Goal: Information Seeking & Learning: Learn about a topic

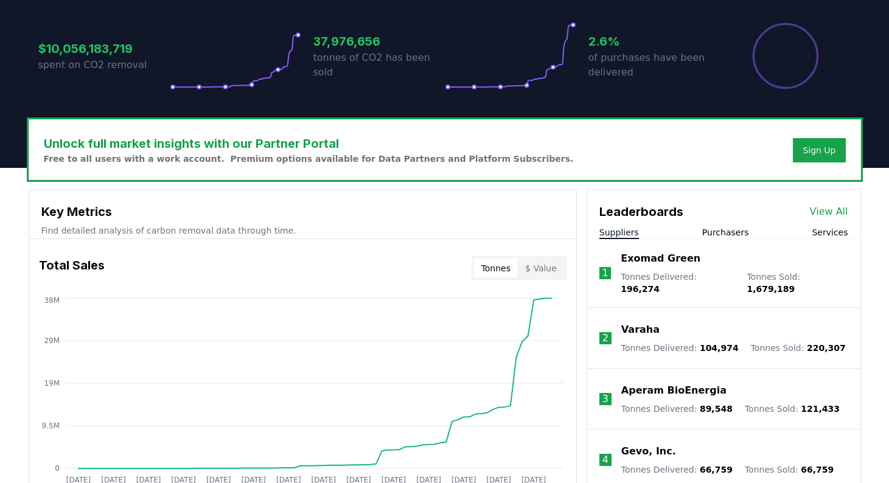
scroll to position [262, 0]
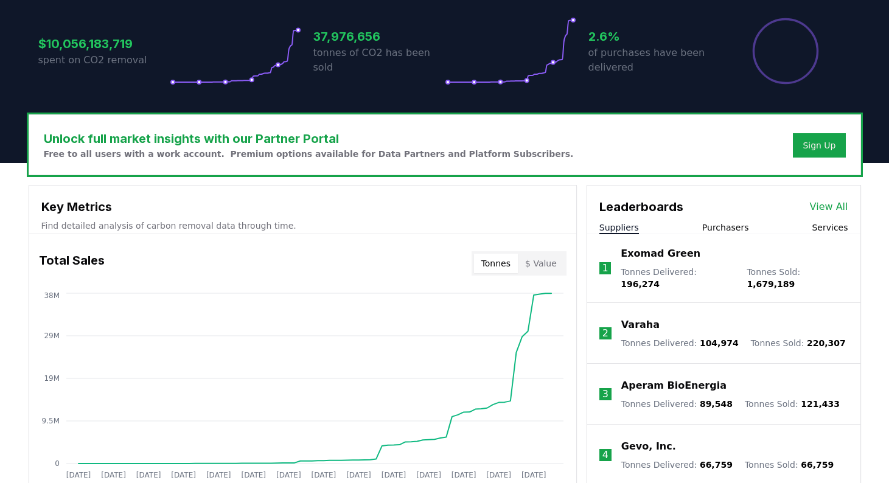
click at [727, 222] on button "Purchasers" at bounding box center [725, 228] width 47 height 12
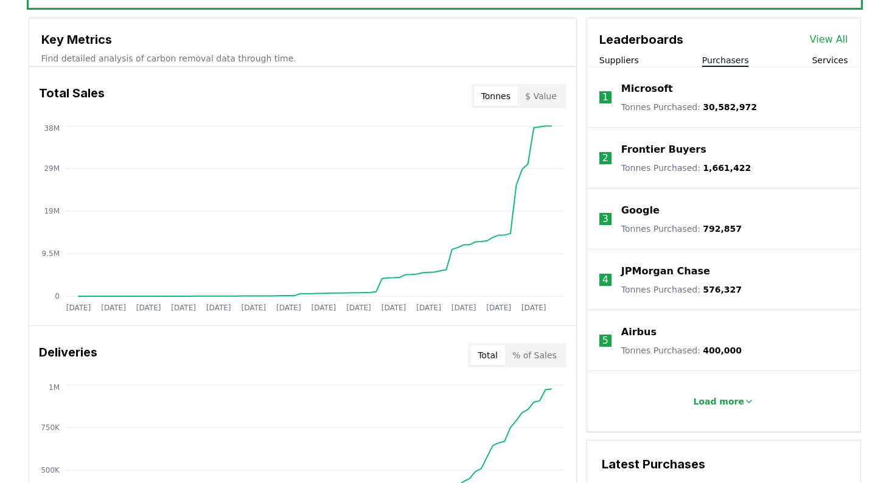
scroll to position [429, 0]
click at [715, 404] on p "Load more" at bounding box center [718, 402] width 51 height 12
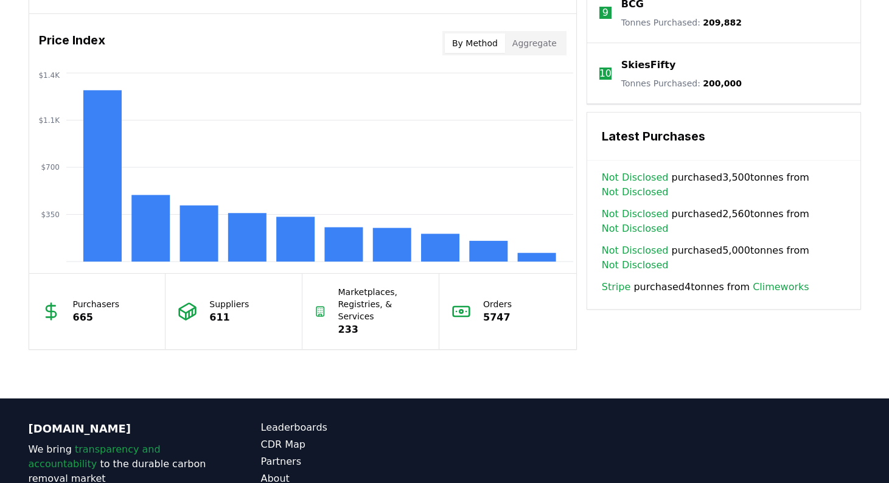
scroll to position [1001, 0]
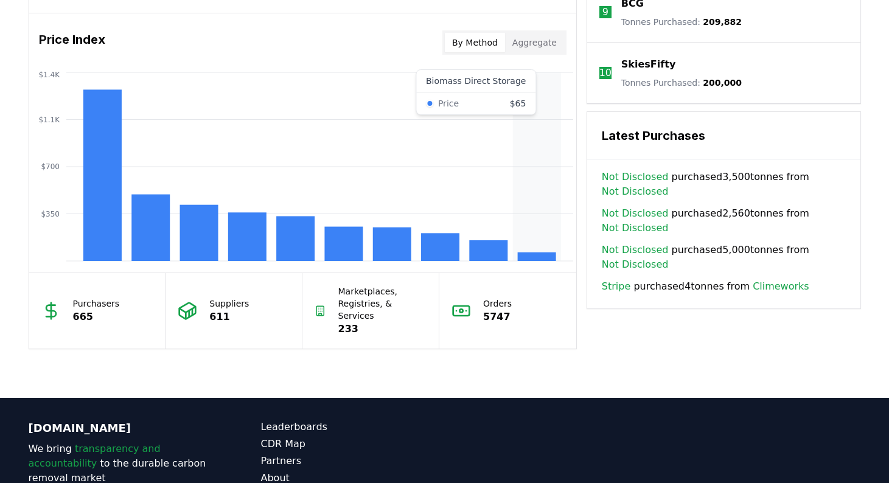
click at [525, 242] on icon "$350 $700 $1.1K $1.4K" at bounding box center [302, 166] width 547 height 195
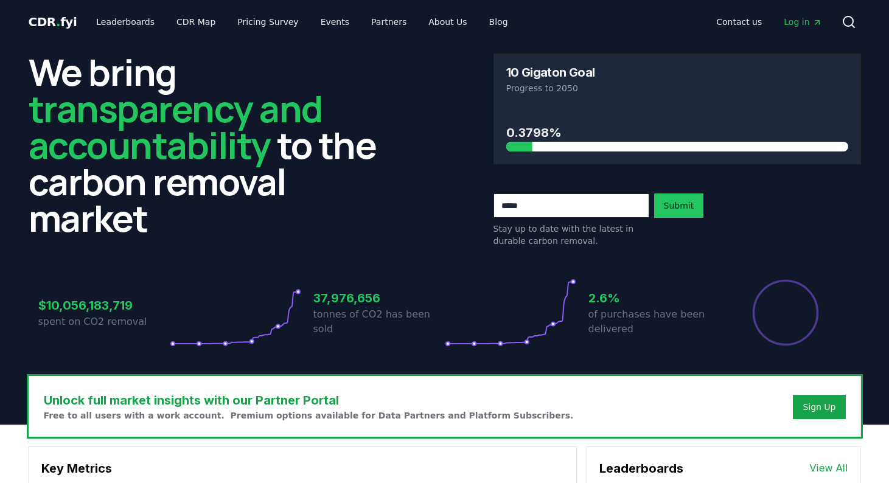
scroll to position [0, 0]
click at [130, 19] on link "Leaderboards" at bounding box center [125, 22] width 78 height 22
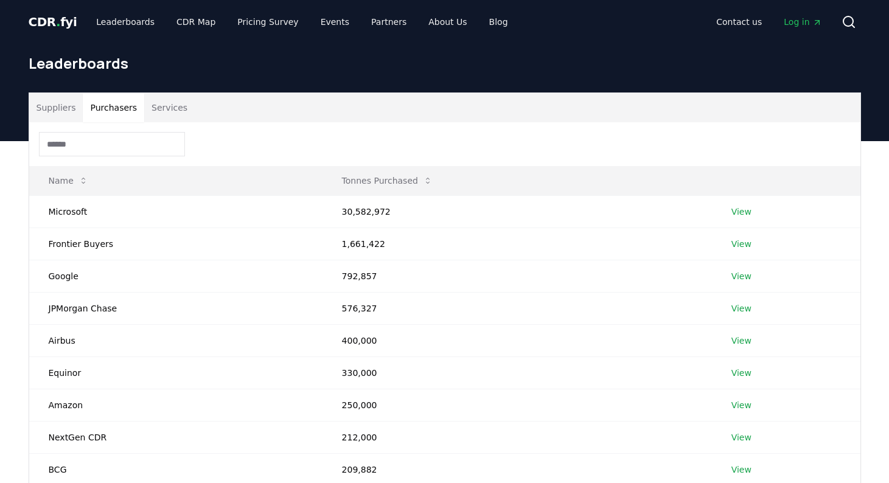
click at [110, 116] on button "Purchasers" at bounding box center [113, 107] width 61 height 29
click at [76, 150] on input at bounding box center [112, 144] width 146 height 24
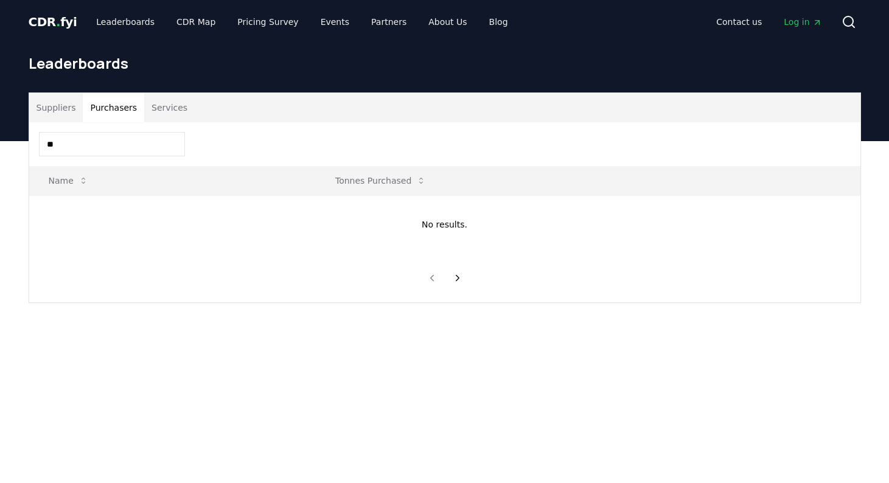
type input "*"
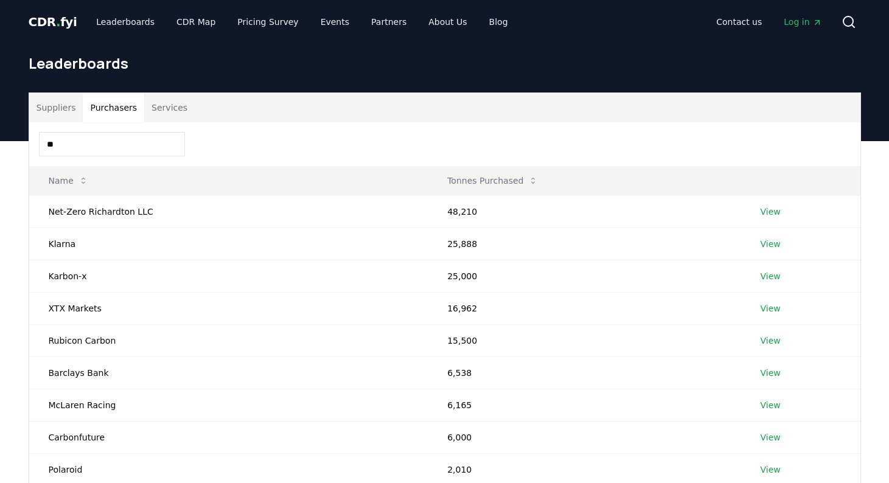
type input "*"
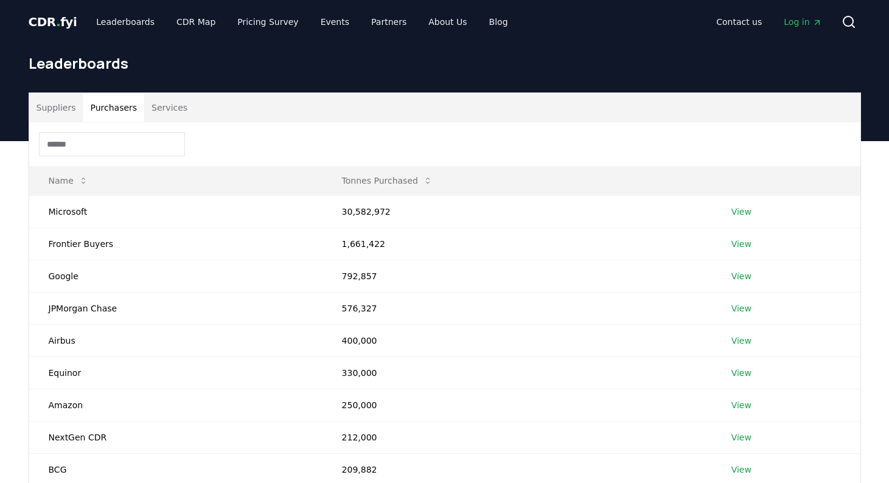
type input "*"
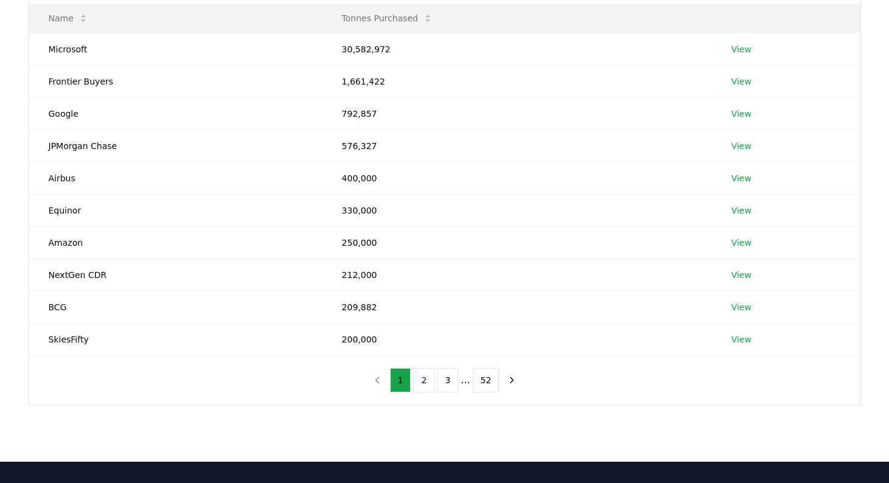
scroll to position [163, 0]
click at [426, 377] on button "2" at bounding box center [423, 380] width 21 height 24
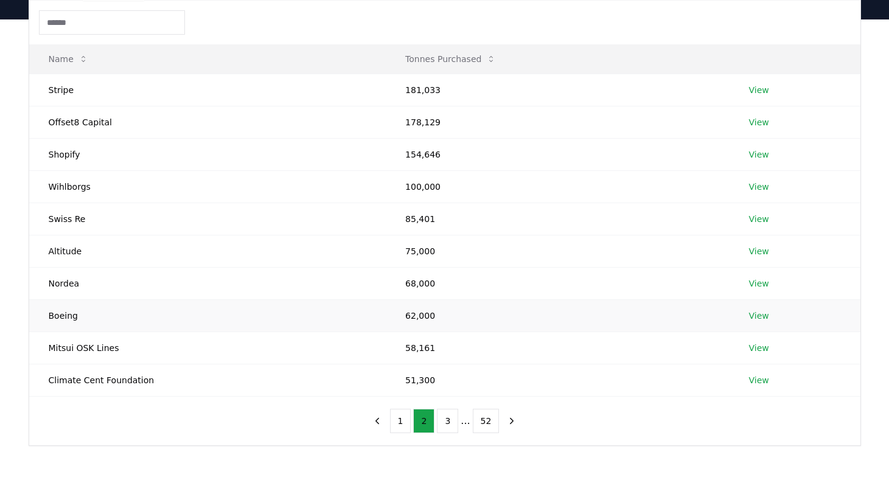
scroll to position [124, 0]
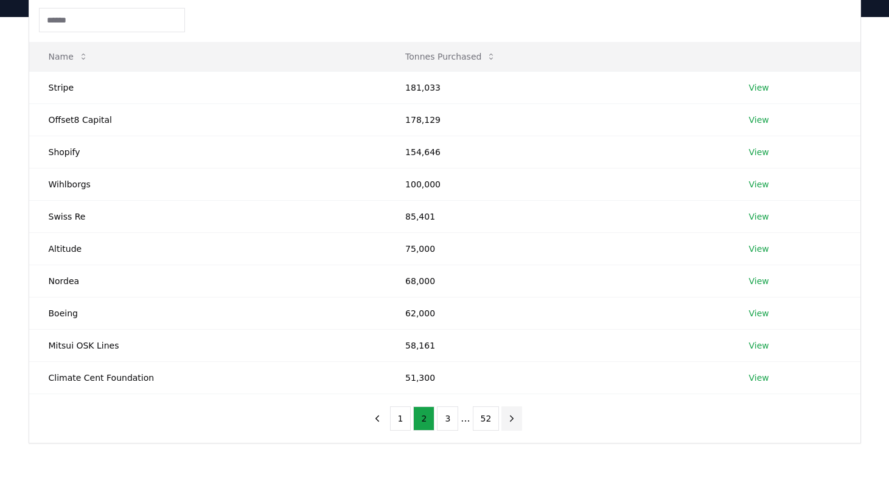
click at [512, 425] on button "next page" at bounding box center [512, 419] width 21 height 24
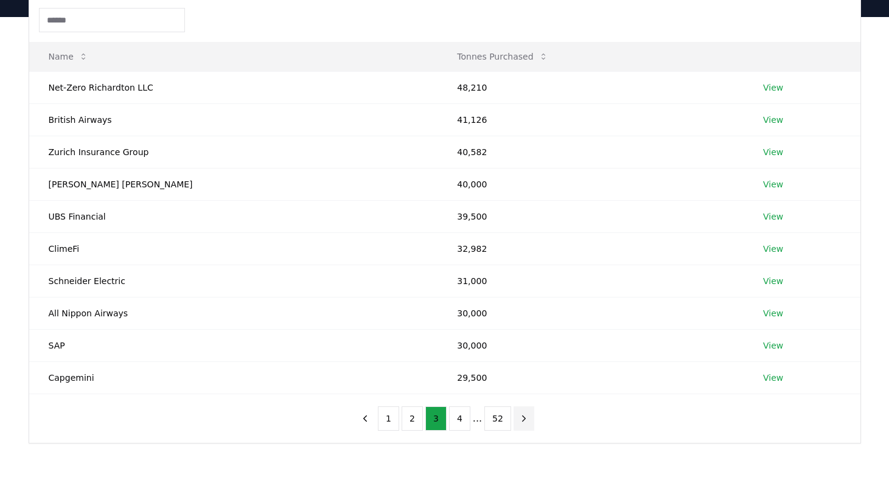
click at [514, 425] on button "next page" at bounding box center [524, 419] width 21 height 24
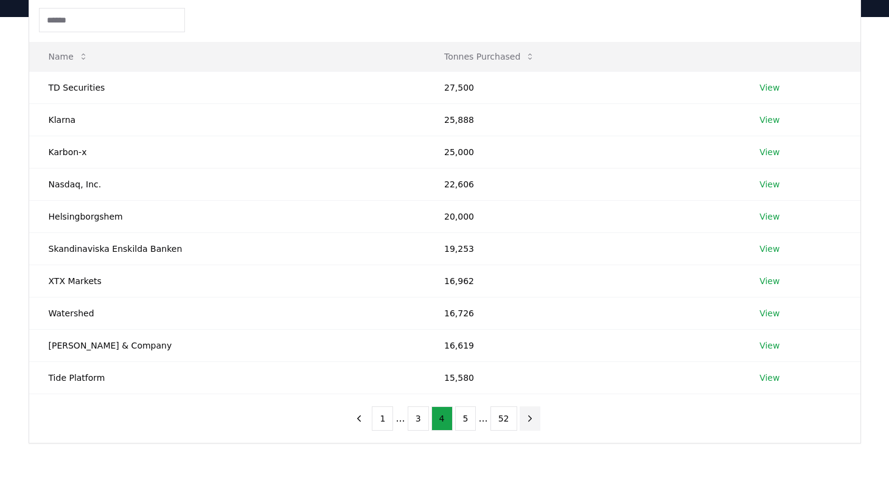
click at [512, 425] on button "52" at bounding box center [504, 419] width 27 height 24
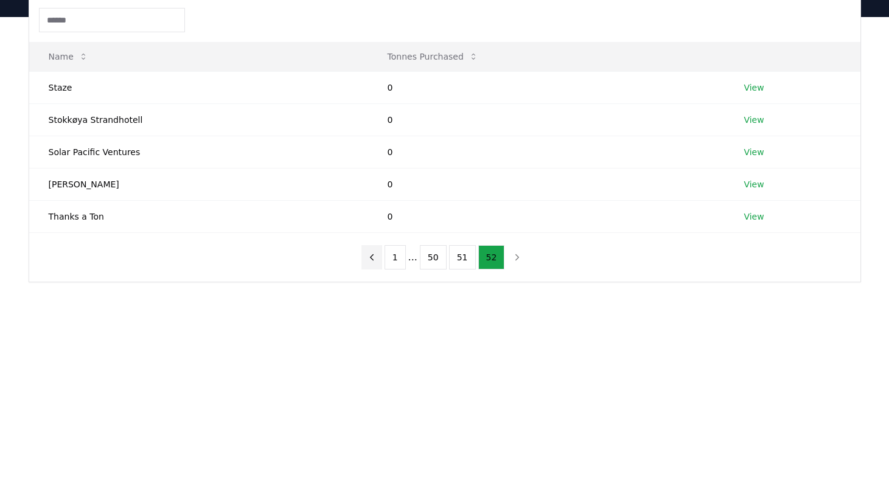
click at [377, 257] on icon "previous page" at bounding box center [371, 257] width 11 height 11
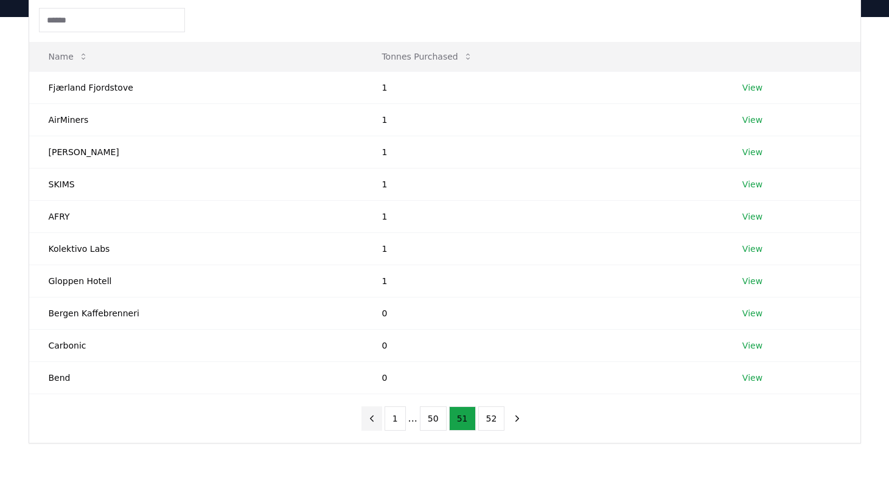
click at [370, 419] on icon "previous page" at bounding box center [371, 418] width 11 height 11
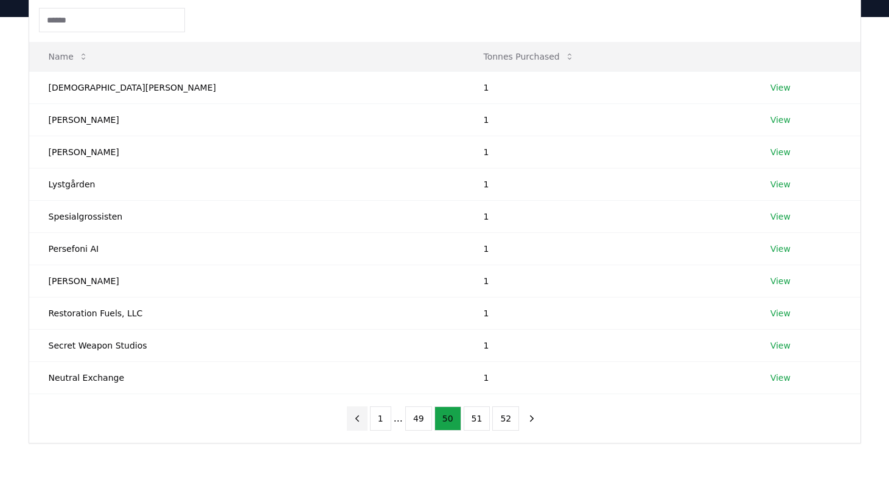
click at [352, 422] on button "previous page" at bounding box center [357, 419] width 21 height 24
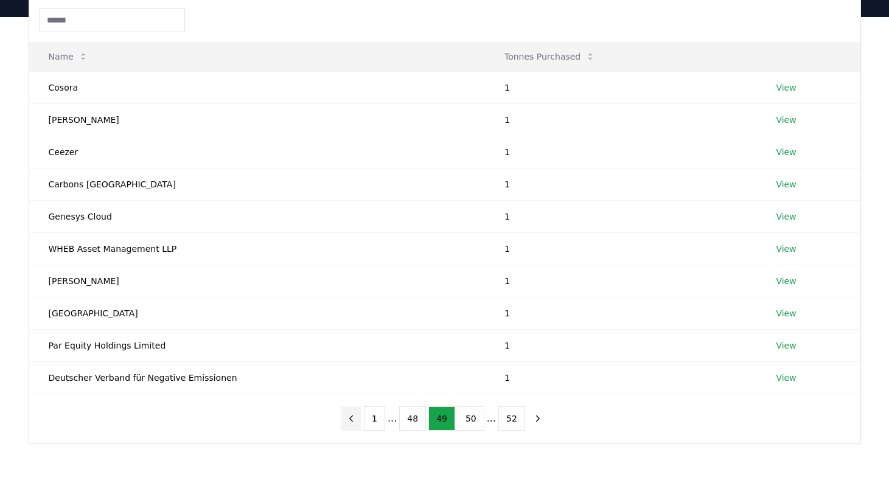
click at [352, 422] on icon "previous page" at bounding box center [351, 418] width 11 height 11
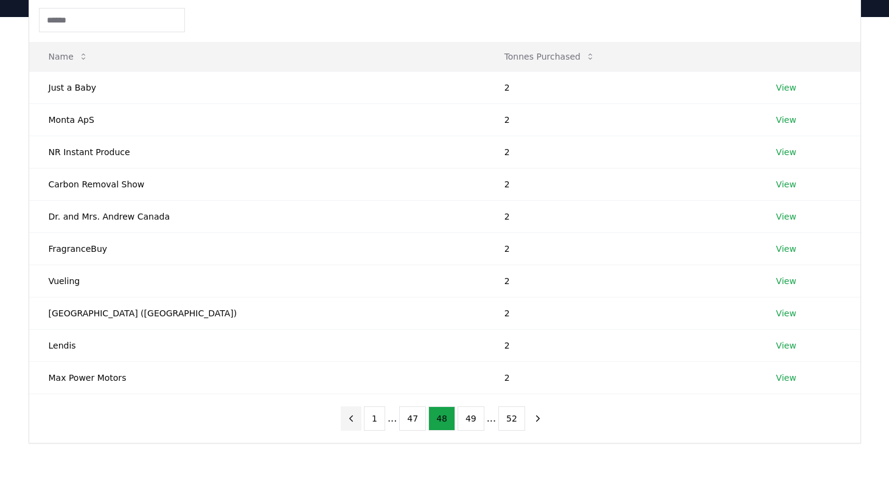
click at [352, 422] on icon "previous page" at bounding box center [351, 418] width 11 height 11
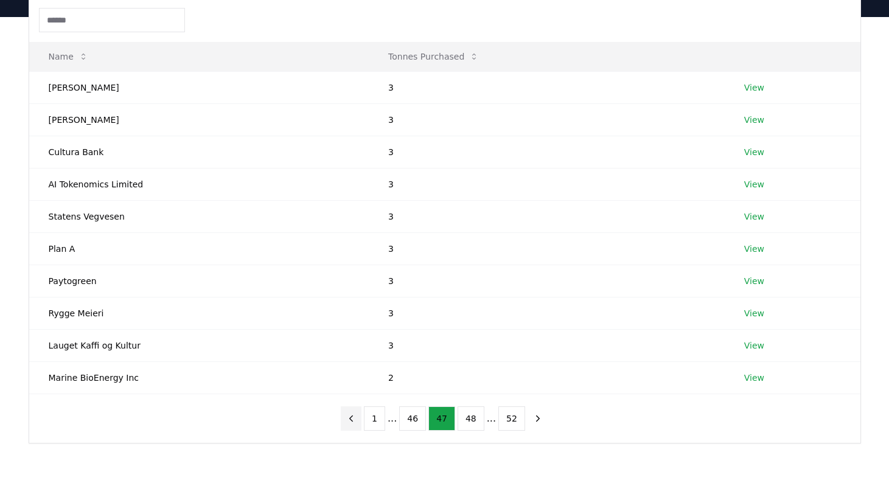
click at [352, 422] on icon "previous page" at bounding box center [351, 418] width 11 height 11
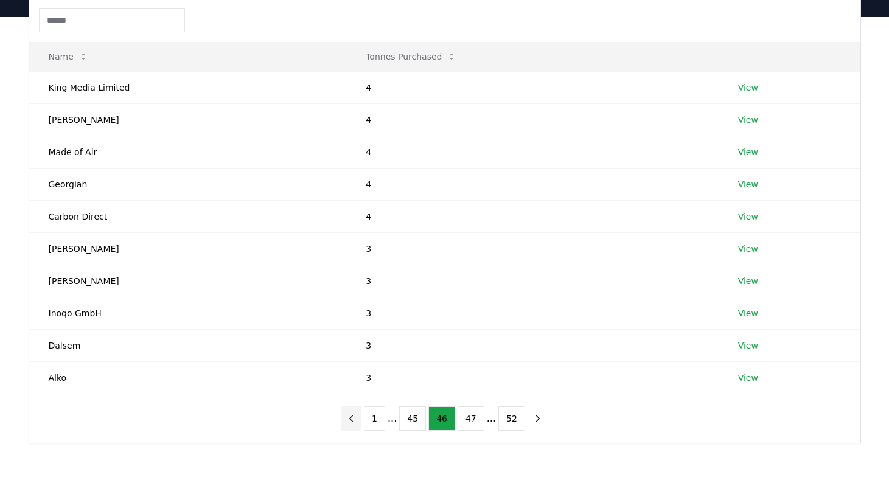
click at [352, 422] on icon "previous page" at bounding box center [351, 418] width 11 height 11
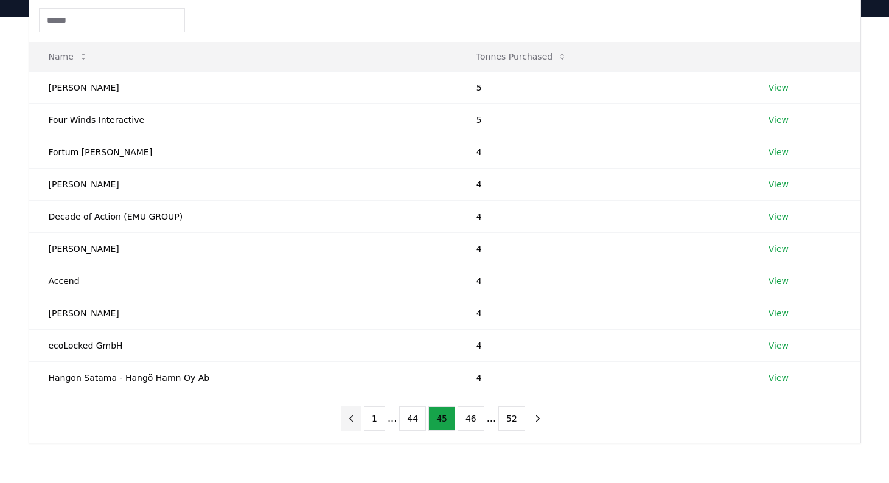
click at [352, 422] on icon "previous page" at bounding box center [351, 418] width 11 height 11
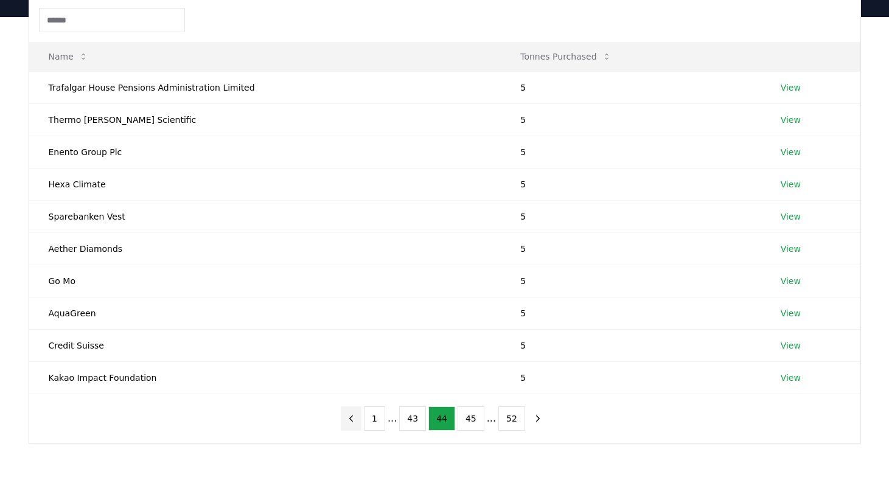
click at [352, 422] on icon "previous page" at bounding box center [351, 418] width 11 height 11
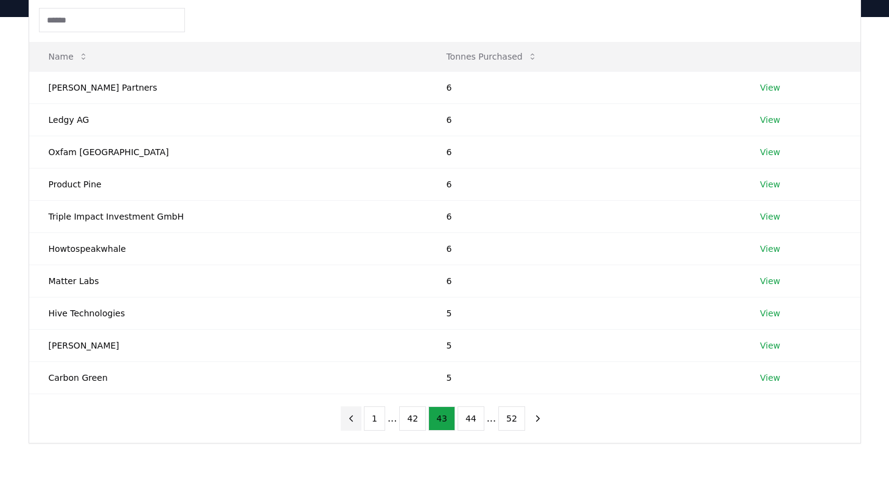
click at [352, 422] on icon "previous page" at bounding box center [351, 418] width 11 height 11
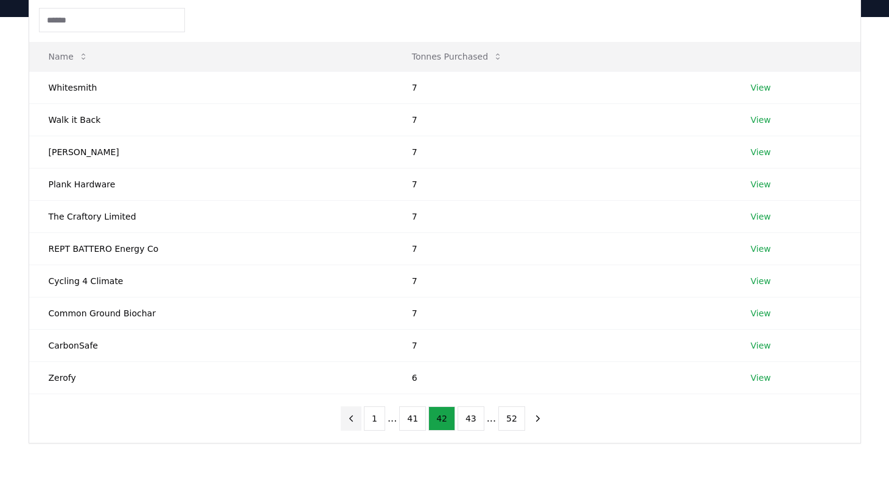
click at [352, 422] on icon "previous page" at bounding box center [351, 418] width 11 height 11
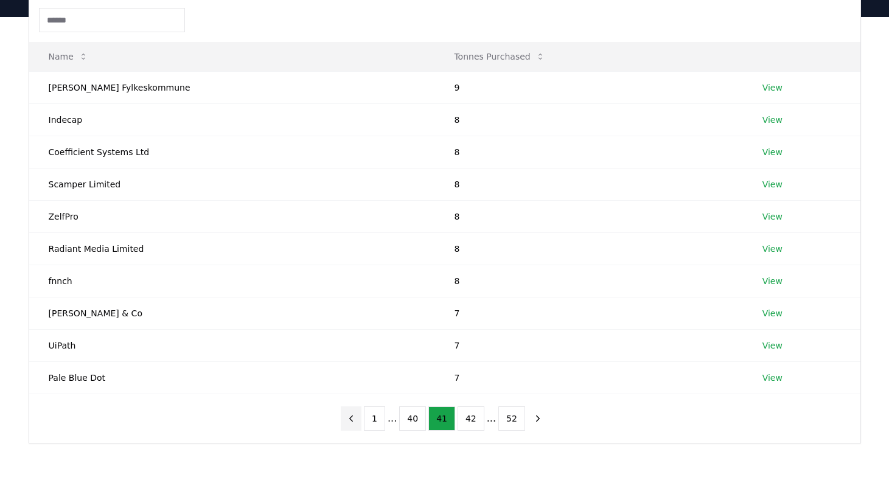
click at [352, 422] on icon "previous page" at bounding box center [351, 418] width 11 height 11
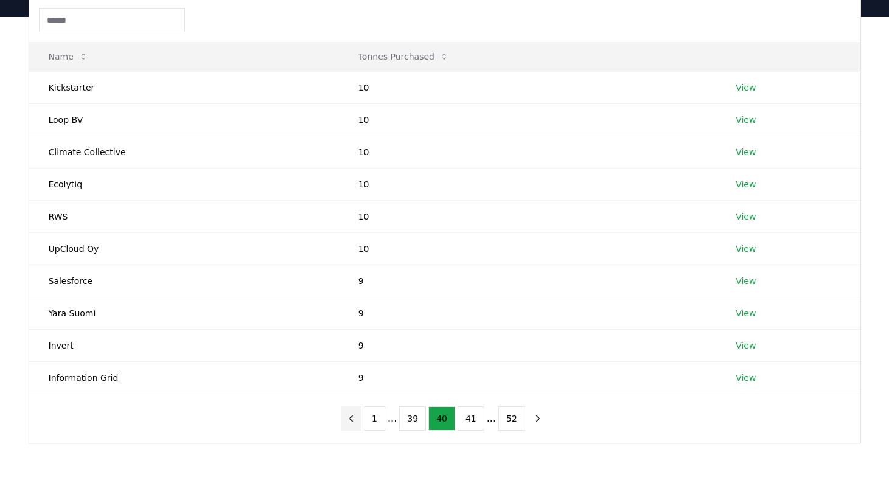
click at [352, 422] on icon "previous page" at bounding box center [351, 418] width 11 height 11
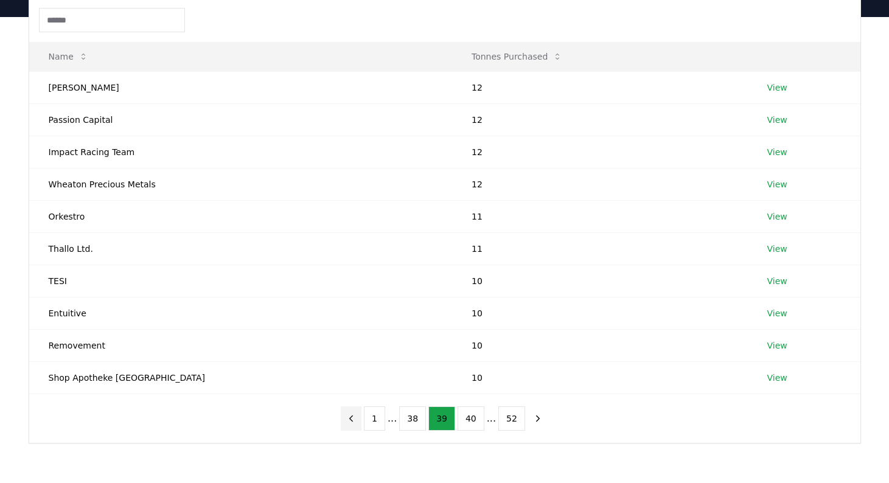
click at [362, 422] on button "previous page" at bounding box center [351, 419] width 21 height 24
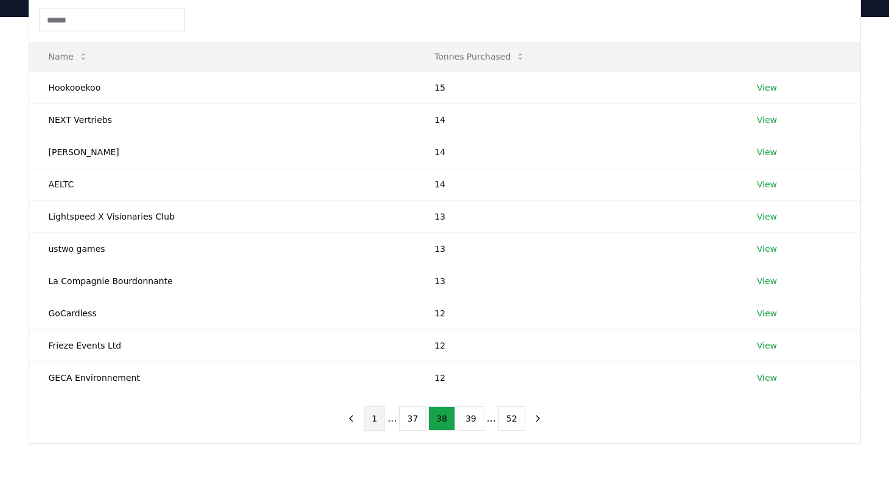
click at [371, 422] on button "1" at bounding box center [374, 419] width 21 height 24
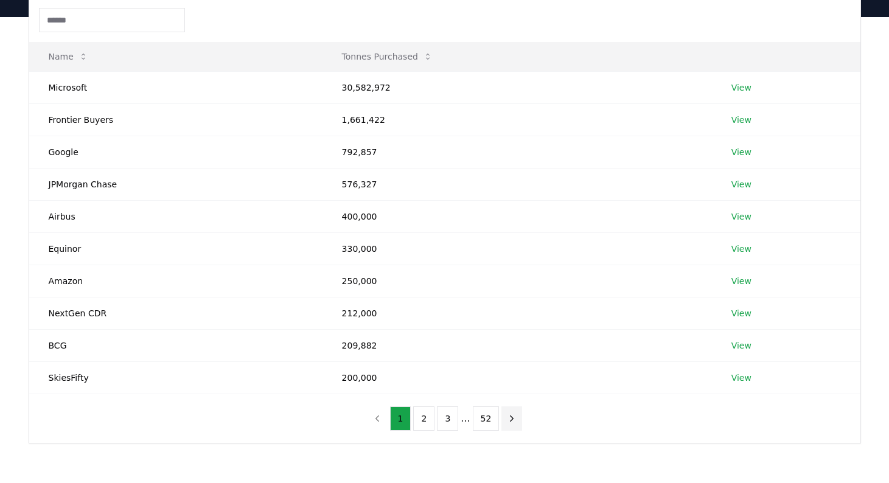
click at [515, 421] on icon "next page" at bounding box center [511, 418] width 11 height 11
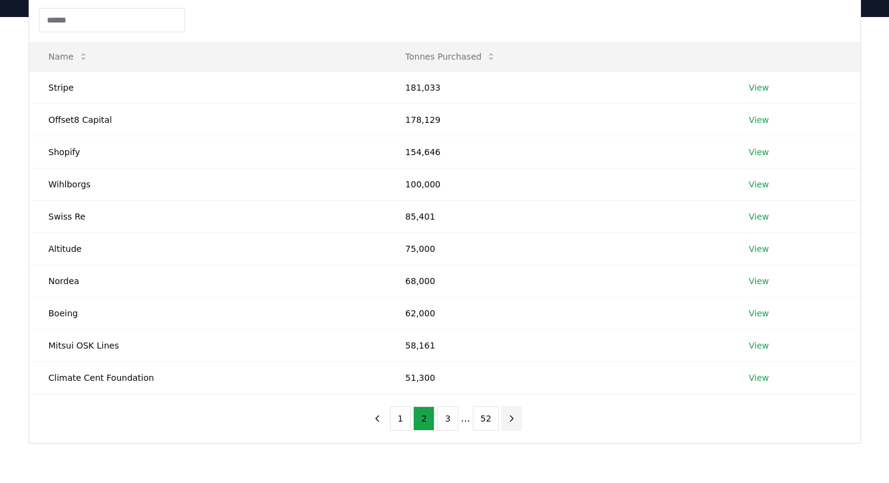
click at [515, 421] on icon "next page" at bounding box center [511, 418] width 11 height 11
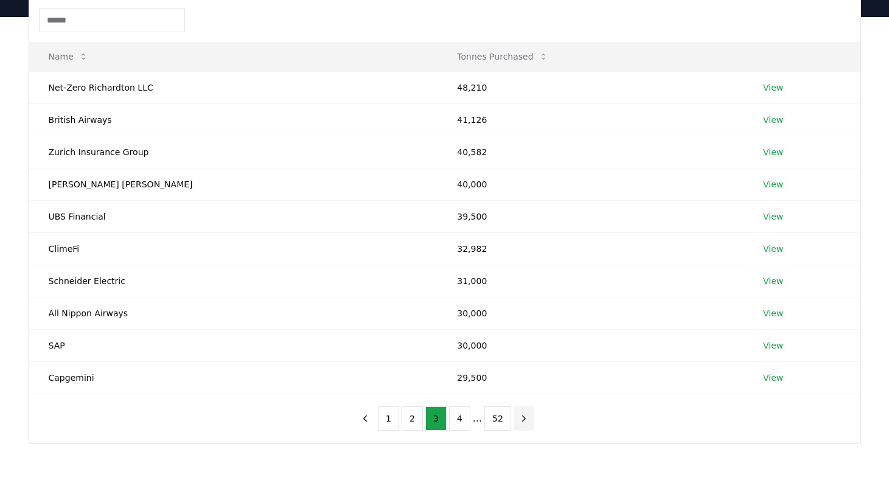
click at [525, 419] on icon "next page" at bounding box center [524, 418] width 11 height 11
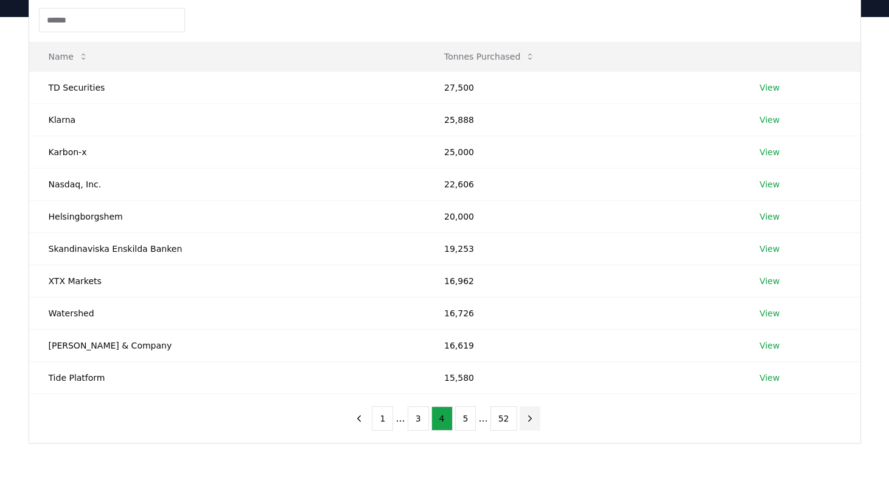
click at [525, 419] on icon "next page" at bounding box center [530, 418] width 11 height 11
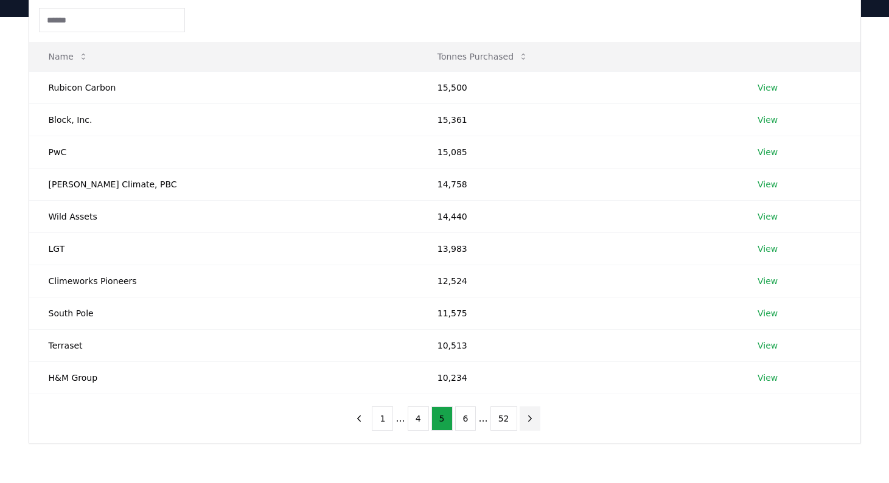
click at [525, 419] on icon "next page" at bounding box center [530, 418] width 11 height 11
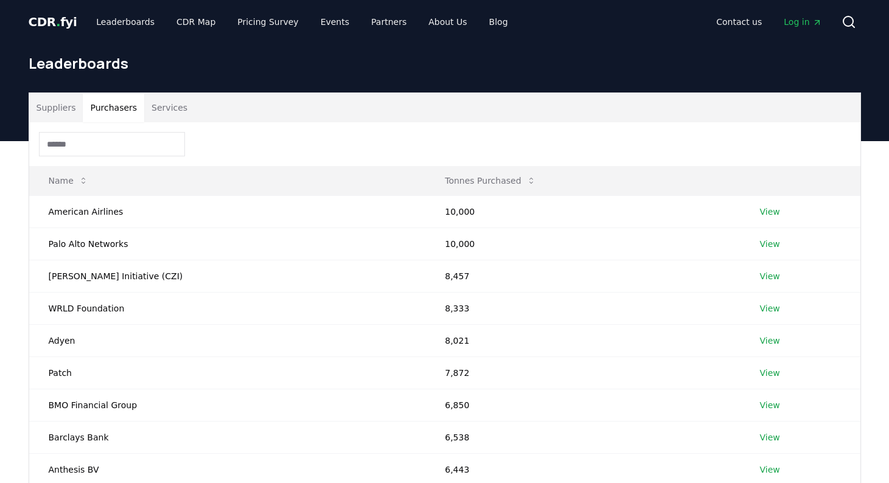
scroll to position [0, 0]
click at [184, 26] on link "CDR Map" at bounding box center [196, 22] width 58 height 22
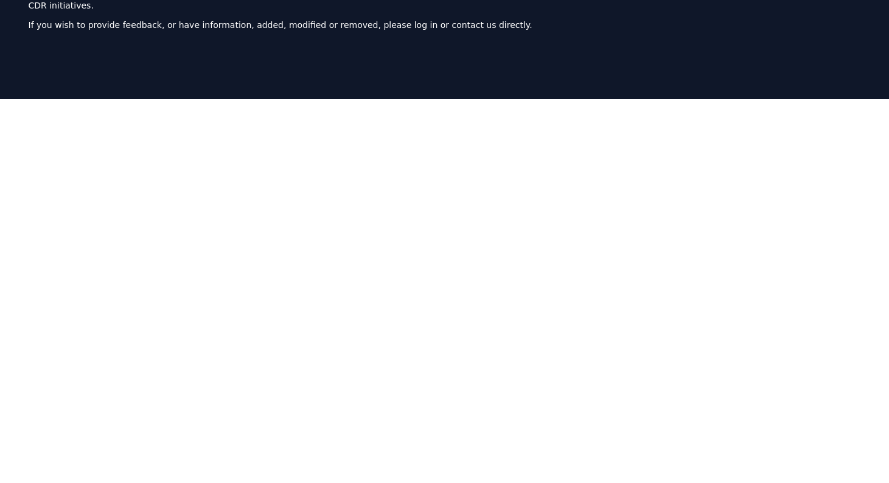
scroll to position [130, 0]
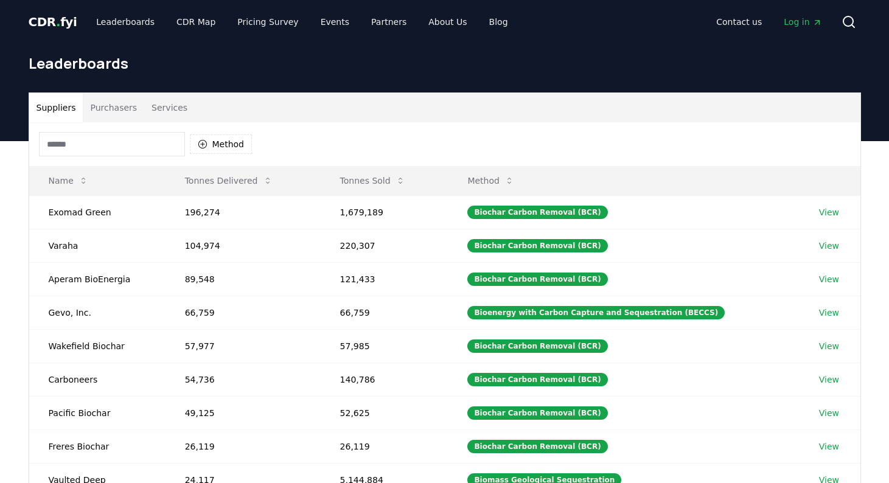
click at [129, 110] on button "Purchasers" at bounding box center [113, 107] width 61 height 29
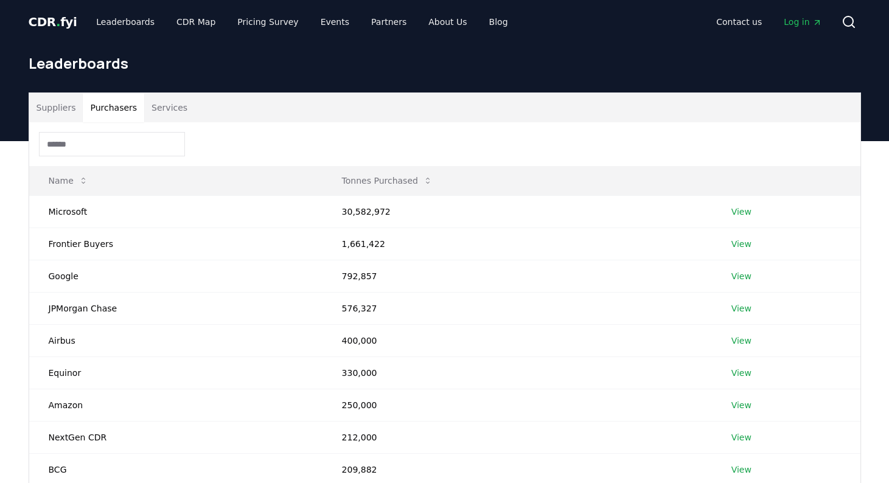
click at [48, 16] on span "CDR . fyi" at bounding box center [53, 22] width 49 height 15
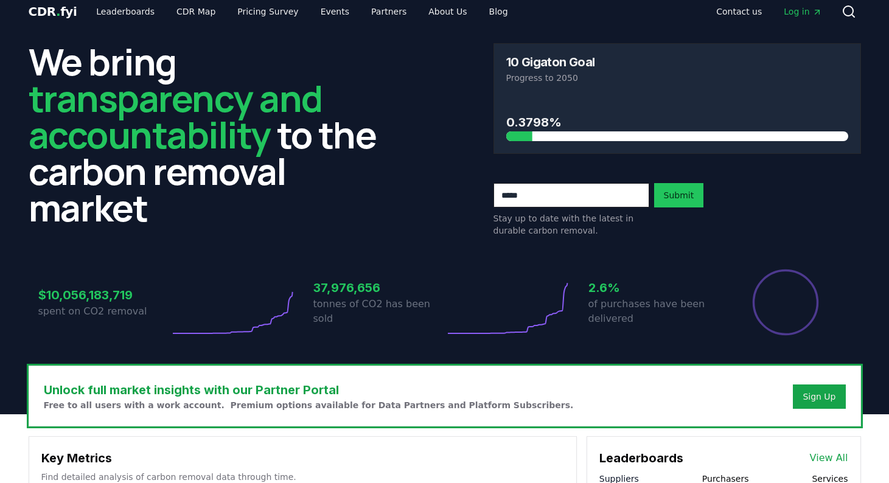
scroll to position [13, 0]
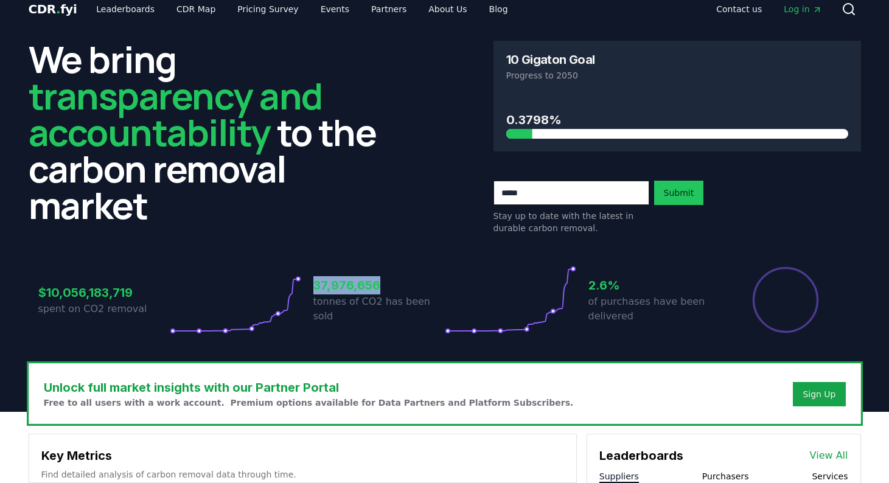
drag, startPoint x: 315, startPoint y: 293, endPoint x: 393, endPoint y: 293, distance: 77.9
click at [393, 293] on h3 "37,976,656" at bounding box center [379, 285] width 131 height 18
copy h3 "37,976,656"
click at [116, 16] on link "Leaderboards" at bounding box center [125, 9] width 78 height 22
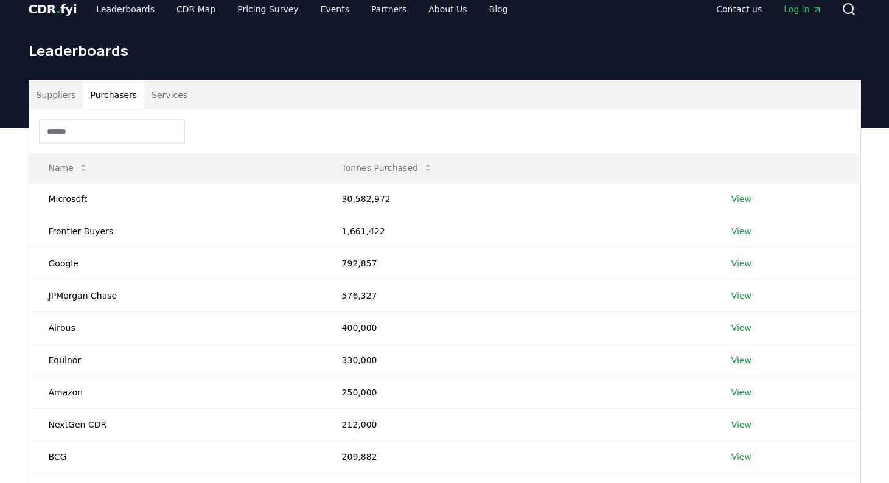
click at [133, 97] on button "Purchasers" at bounding box center [113, 94] width 61 height 29
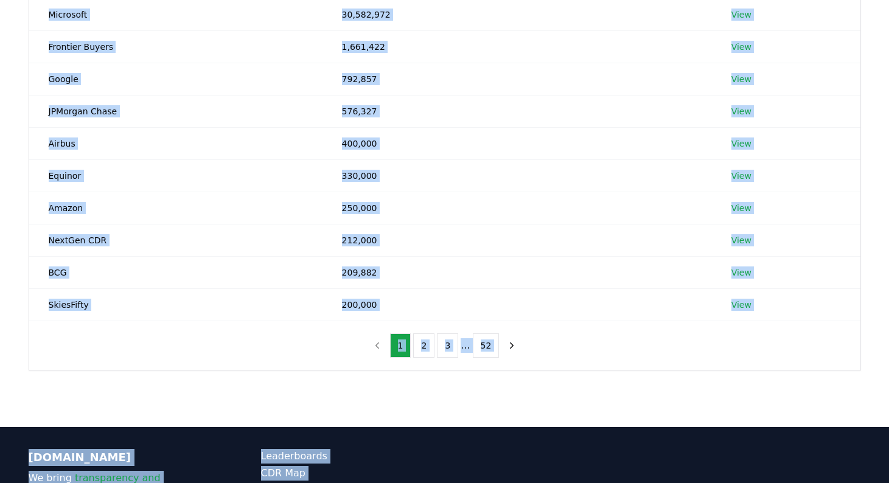
scroll to position [267, 0]
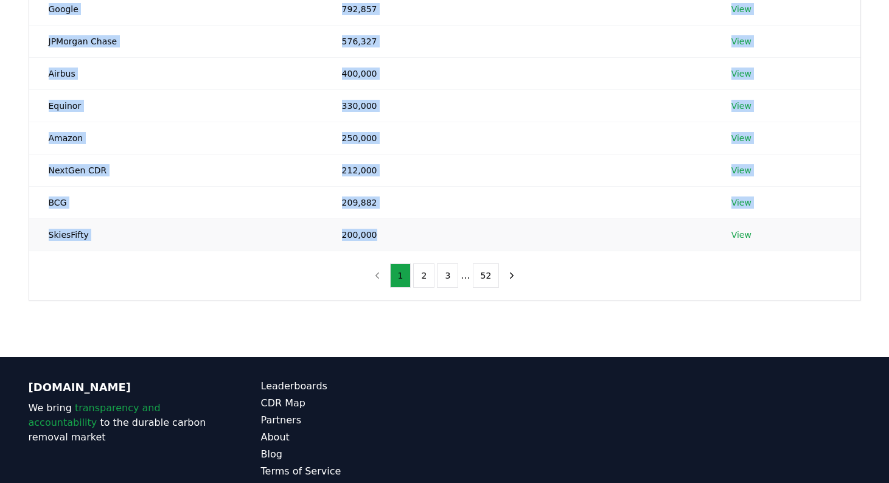
drag, startPoint x: 44, startPoint y: 197, endPoint x: 477, endPoint y: 239, distance: 434.8
click at [477, 239] on tbody "Microsoft 30,582,972 View Frontier Buyers 1,661,422 View Google 792,857 View JP…" at bounding box center [445, 89] width 832 height 323
copy tbody "Microsoft 30,582,972 View Frontier Buyers 1,661,422 View Google 792,857 View JP…"
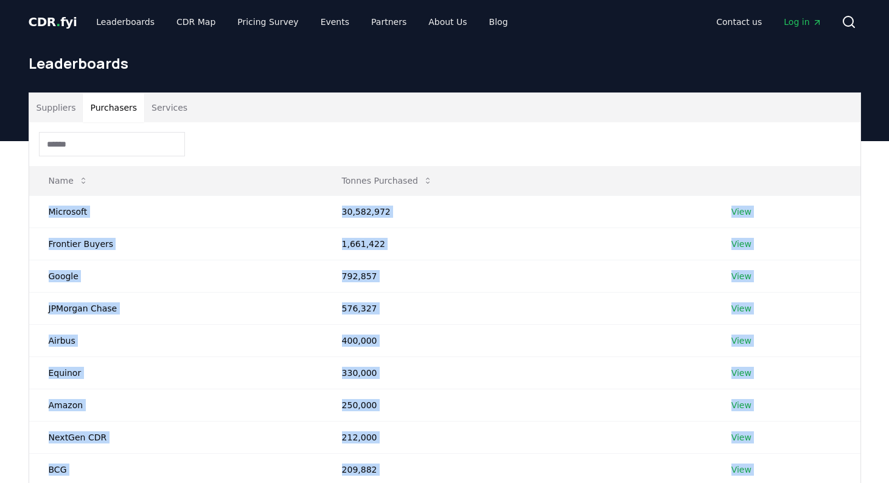
scroll to position [0, 0]
click at [194, 22] on link "CDR Map" at bounding box center [196, 22] width 58 height 22
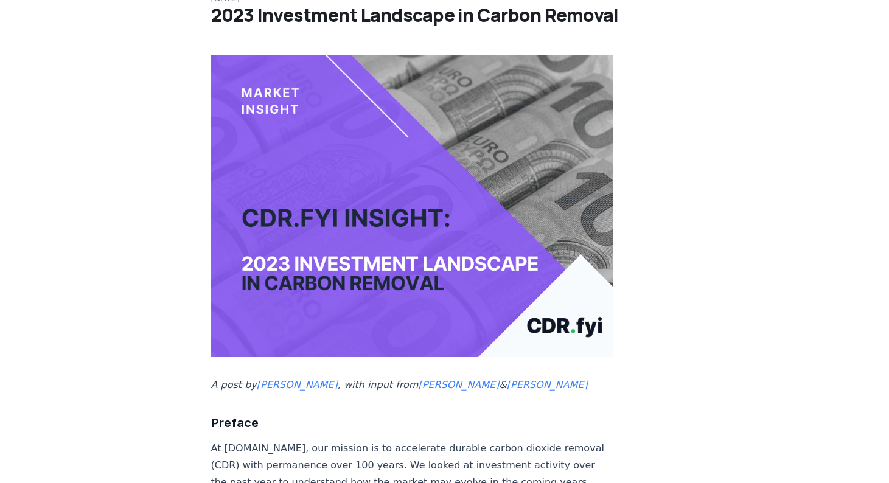
scroll to position [74, 0]
